Goal: Task Accomplishment & Management: Manage account settings

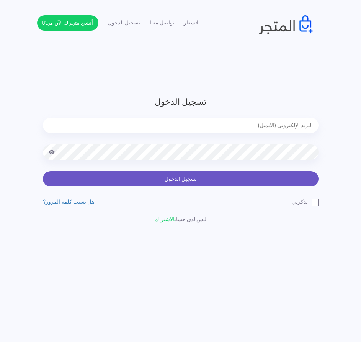
type input "[EMAIL_ADDRESS][DOMAIN_NAME]"
click at [192, 181] on button "تسجيل الدخول" at bounding box center [181, 178] width 276 height 15
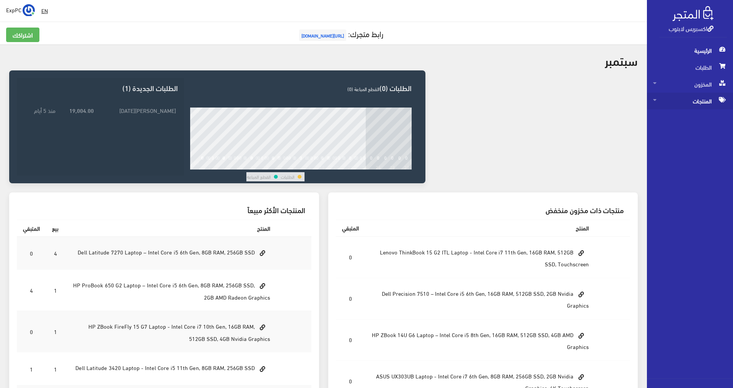
click at [365, 106] on span "المنتجات" at bounding box center [690, 101] width 74 height 17
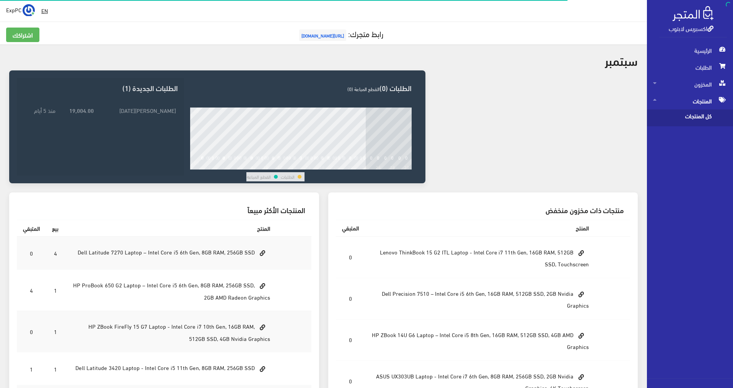
click at [365, 117] on span "كل المنتجات" at bounding box center [682, 117] width 58 height 17
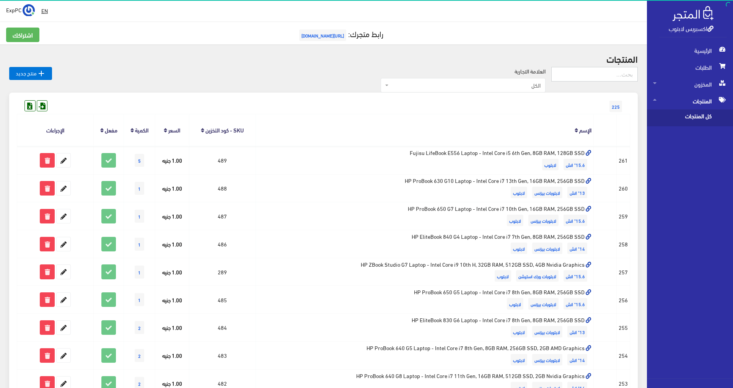
click at [365, 72] on input "text" at bounding box center [594, 74] width 86 height 15
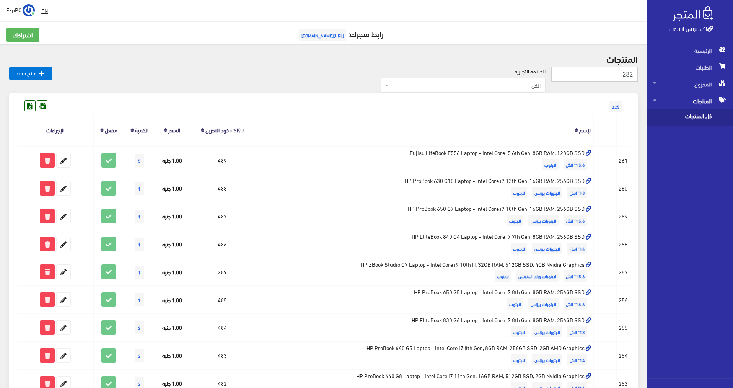
type input "282"
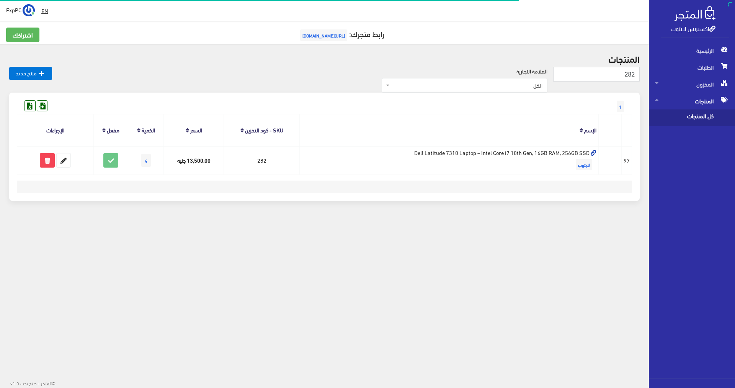
click at [405, 4] on div "EN ExpPC اشتراكي" at bounding box center [324, 11] width 636 height 14
